Goal: Transaction & Acquisition: Purchase product/service

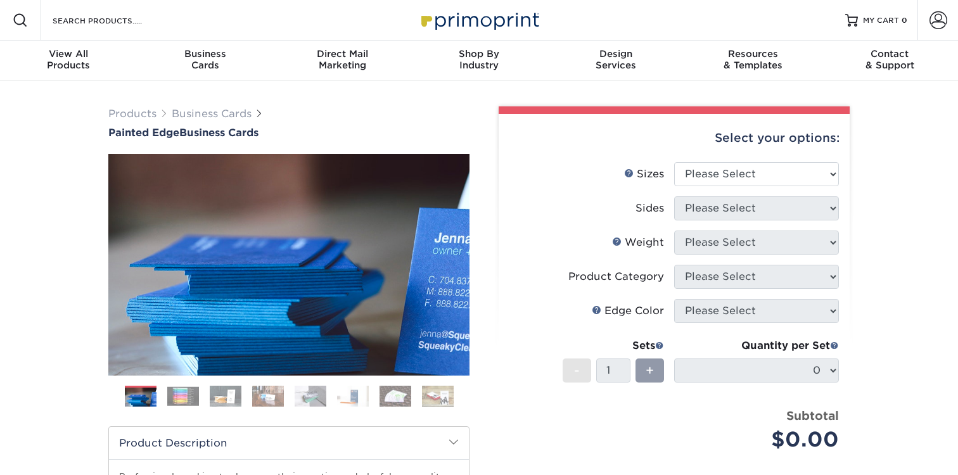
click at [182, 396] on img at bounding box center [183, 396] width 32 height 20
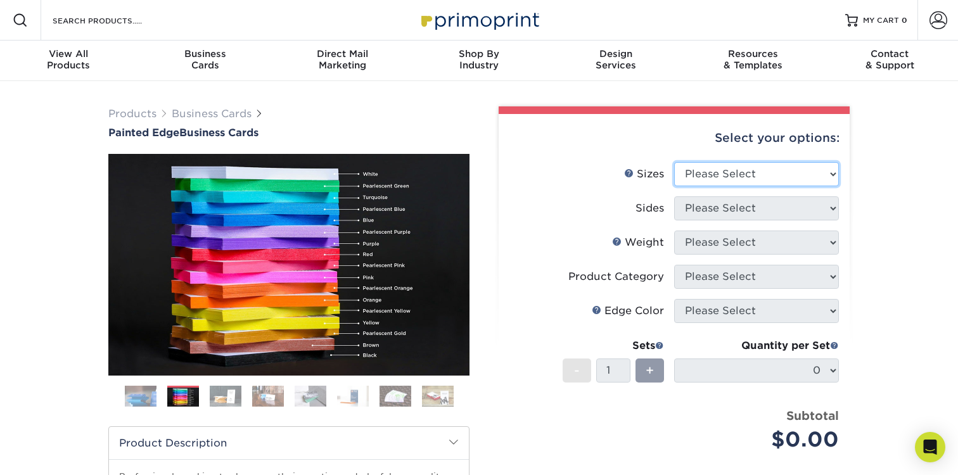
click at [688, 175] on select "Please Select 2" x 3.5" - Standard 2.125" x 3.375" - European 2.5" x 2.5" - Squ…" at bounding box center [756, 174] width 165 height 24
select select "2.00x3.50"
click at [674, 162] on select "Please Select 2" x 3.5" - Standard 2.125" x 3.375" - European 2.5" x 2.5" - Squ…" at bounding box center [756, 174] width 165 height 24
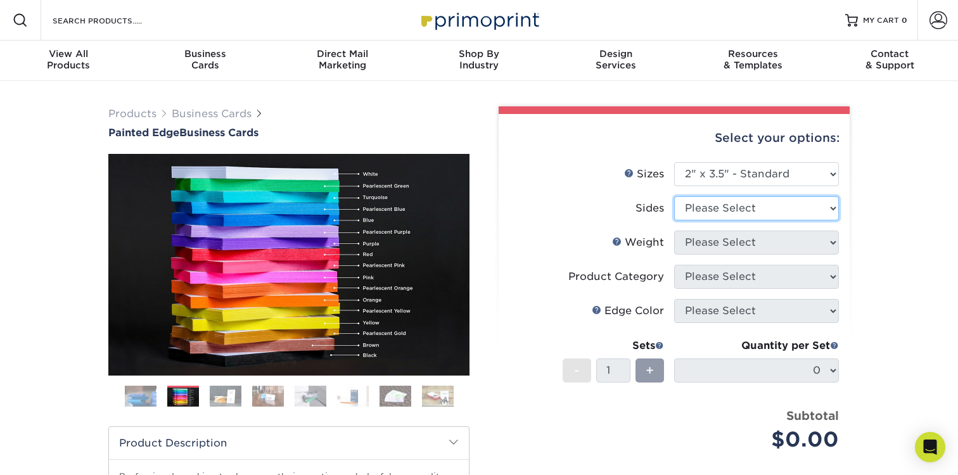
click at [704, 199] on select "Please Select Print Both Sides Print Front Only" at bounding box center [756, 208] width 165 height 24
select select "13abbda7-1d64-4f25-8bb2-c179b224825d"
click at [674, 196] on select "Please Select Print Both Sides Print Front Only" at bounding box center [756, 208] width 165 height 24
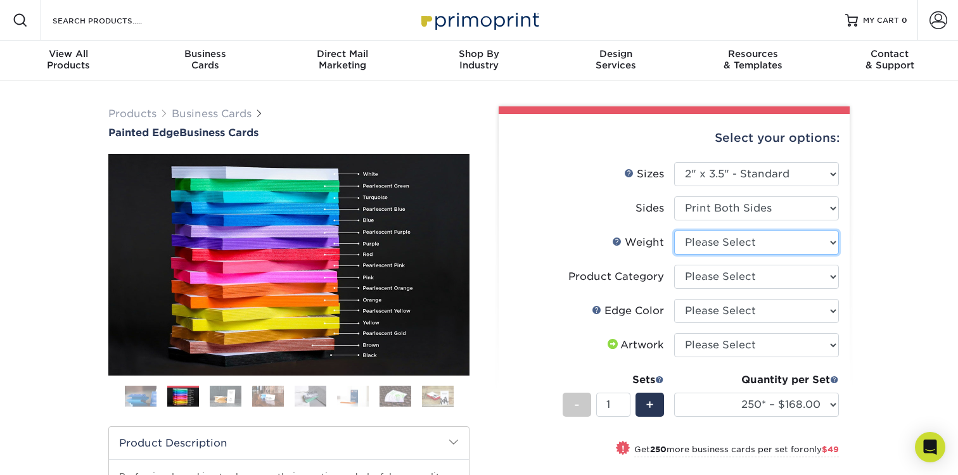
click at [704, 238] on select "Please Select 32PTUC" at bounding box center [756, 243] width 165 height 24
select select "32PTUC"
click at [674, 231] on select "Please Select 32PTUC" at bounding box center [756, 243] width 165 height 24
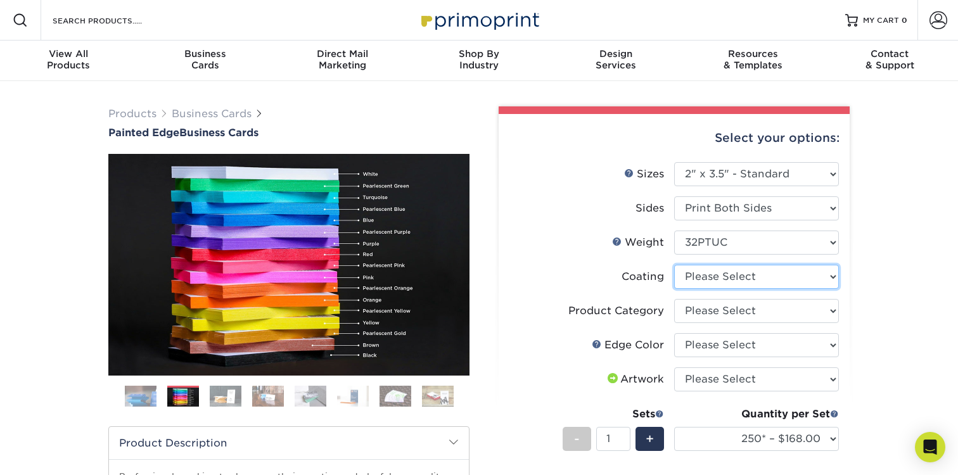
click at [709, 277] on select at bounding box center [756, 277] width 165 height 24
select select "3e7618de-abca-4bda-9f97-8b9129e913d8"
click at [674, 265] on select at bounding box center [756, 277] width 165 height 24
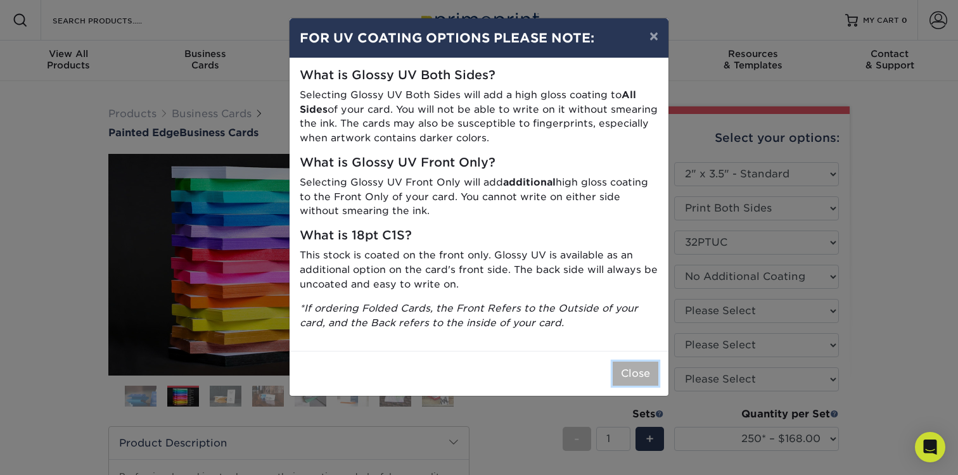
click at [649, 372] on button "Close" at bounding box center [635, 374] width 46 height 24
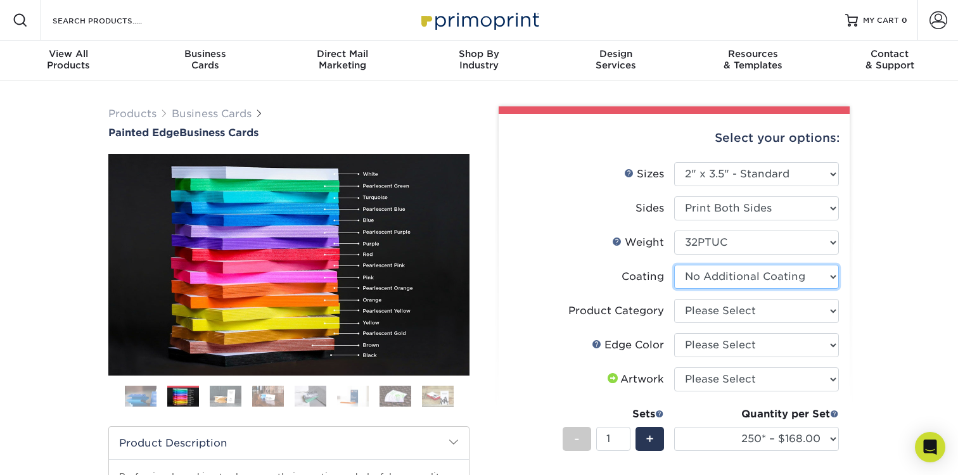
click at [742, 286] on select at bounding box center [756, 277] width 165 height 24
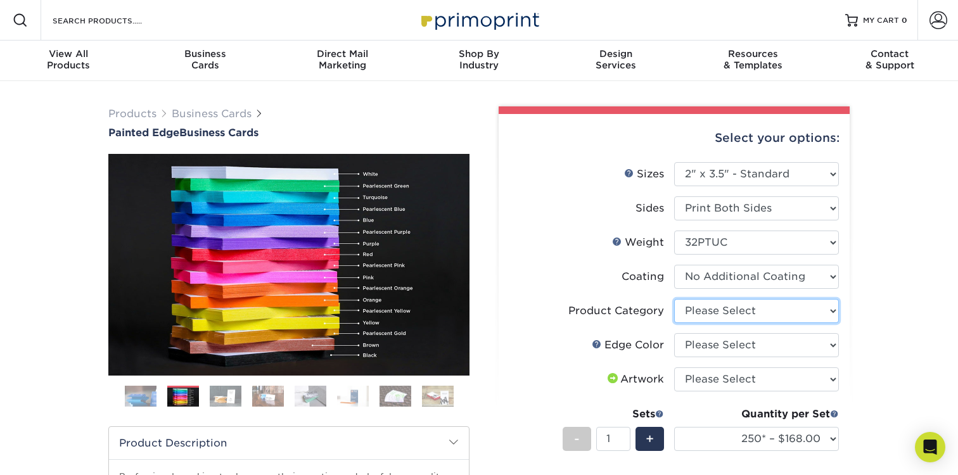
click at [768, 316] on select "Please Select Business Cards" at bounding box center [756, 311] width 165 height 24
select select "3b5148f1-0588-4f88-a218-97bcfdce65c1"
click at [674, 299] on select "Please Select Business Cards" at bounding box center [756, 311] width 165 height 24
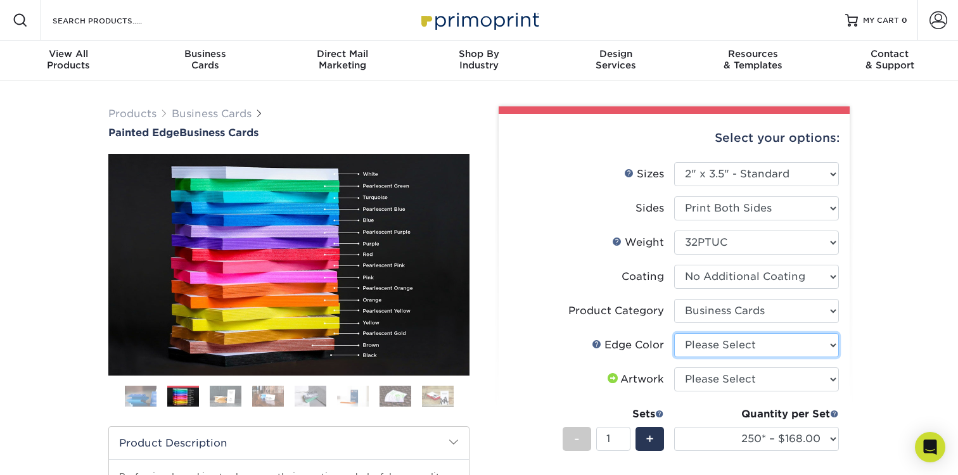
click at [728, 346] on select "Please Select Charcoal Black Brown Blue Pearlescent Blue Pearlescent Gold Pearl…" at bounding box center [756, 345] width 165 height 24
select select "84f43a64-87e1-46ad-aba1-d69946adcbfc"
click at [674, 333] on select "Please Select Charcoal Black Brown Blue Pearlescent Blue Pearlescent Gold Pearl…" at bounding box center [756, 345] width 165 height 24
click at [752, 372] on select "Please Select I will upload files I need a design - $100" at bounding box center [756, 379] width 165 height 24
select select "upload"
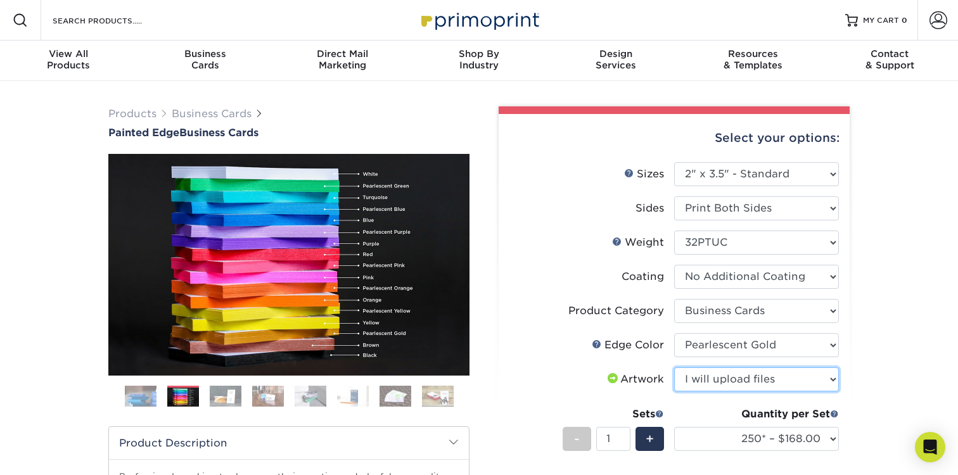
click at [674, 367] on select "Please Select I will upload files I need a design - $100" at bounding box center [756, 379] width 165 height 24
